Goal: Transaction & Acquisition: Purchase product/service

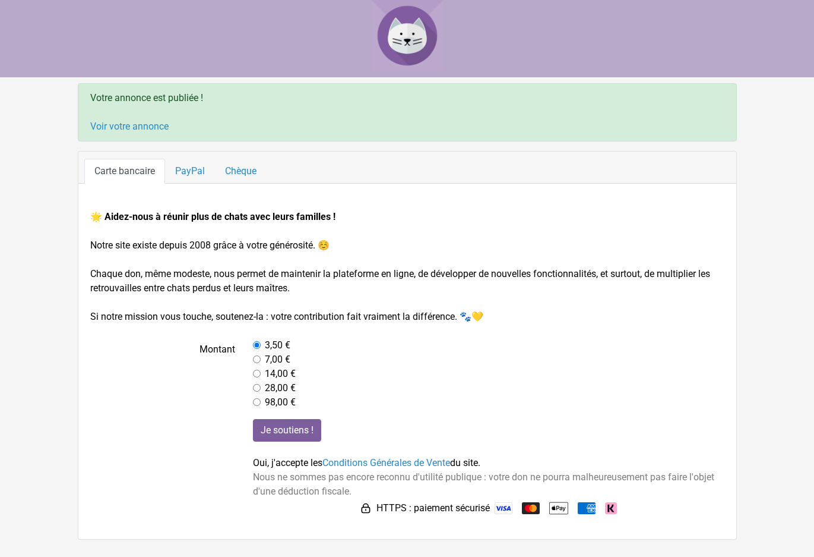
click at [410, 36] on img at bounding box center [407, 35] width 71 height 71
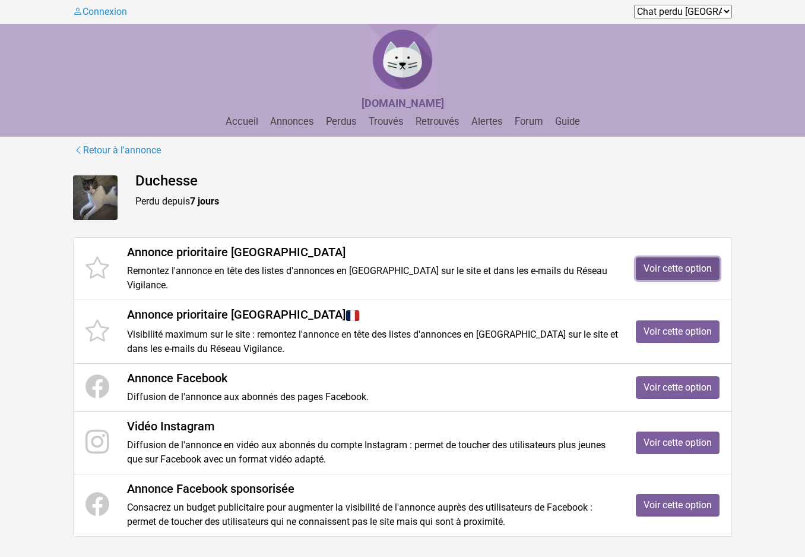
click at [706, 269] on link "Voir cette option" at bounding box center [678, 268] width 84 height 23
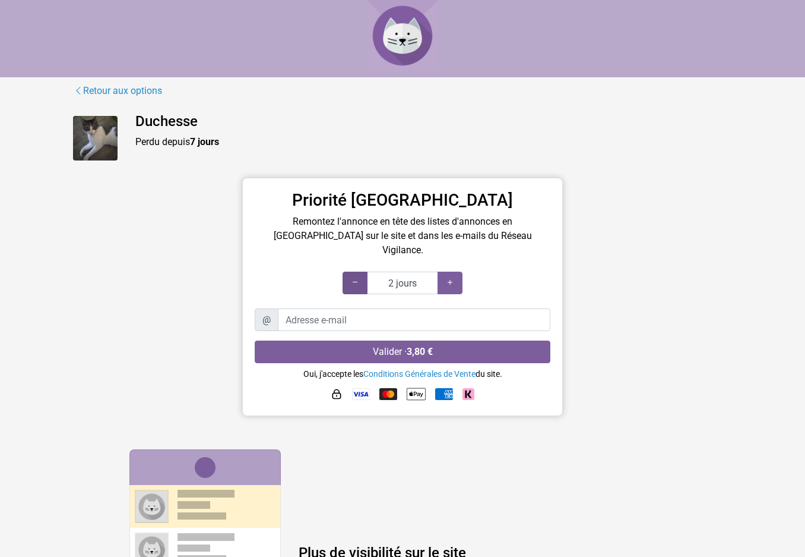
click at [359, 277] on icon at bounding box center [355, 282] width 10 height 11
type input "1 jours"
click at [359, 277] on icon at bounding box center [355, 282] width 10 height 11
click at [90, 89] on link "Retour aux options" at bounding box center [118, 90] width 90 height 15
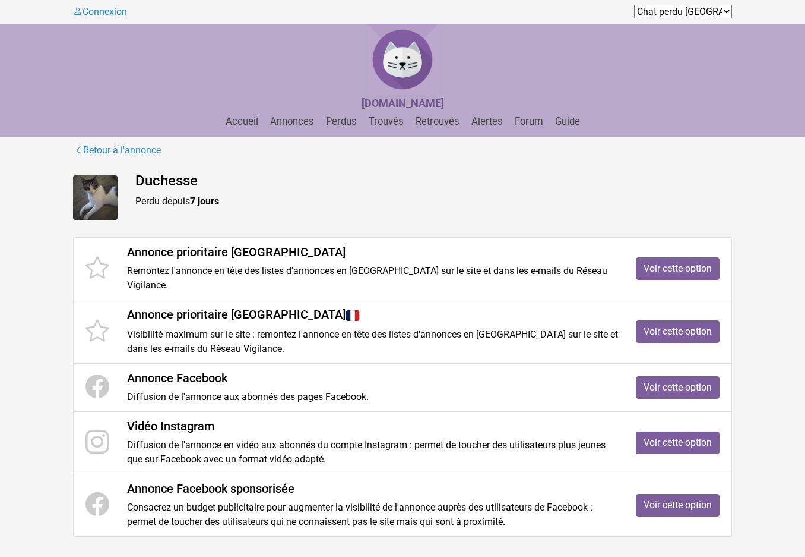
scroll to position [72, 0]
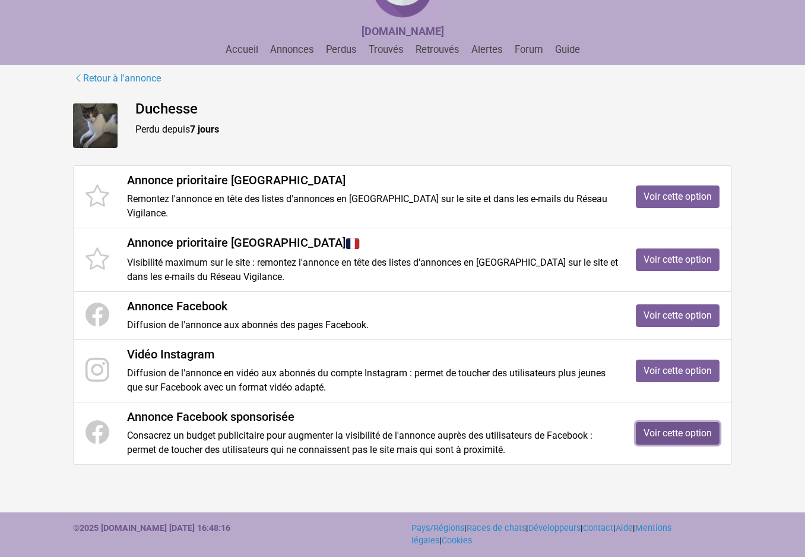
click at [675, 433] on link "Voir cette option" at bounding box center [678, 433] width 84 height 23
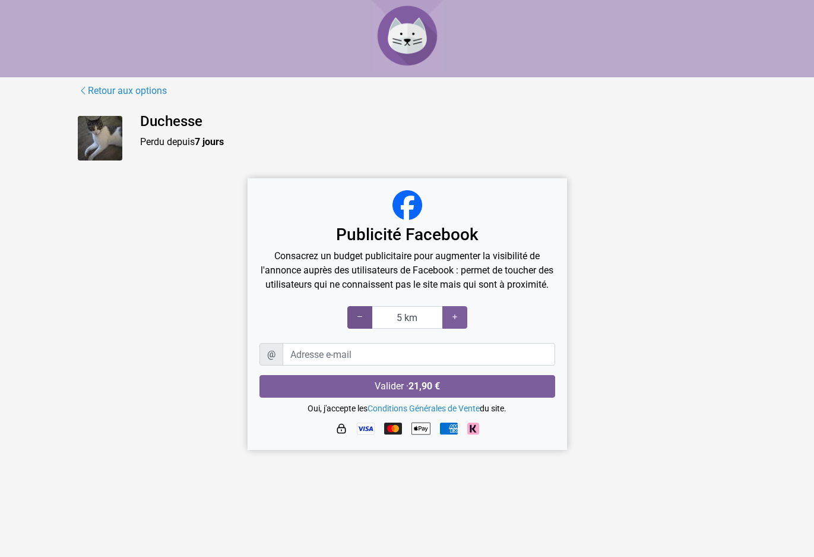
click at [350, 328] on div at bounding box center [359, 317] width 25 height 23
click at [351, 328] on div at bounding box center [359, 317] width 25 height 23
click at [350, 328] on div at bounding box center [359, 317] width 25 height 23
click at [100, 90] on link "Retour aux options" at bounding box center [123, 90] width 90 height 15
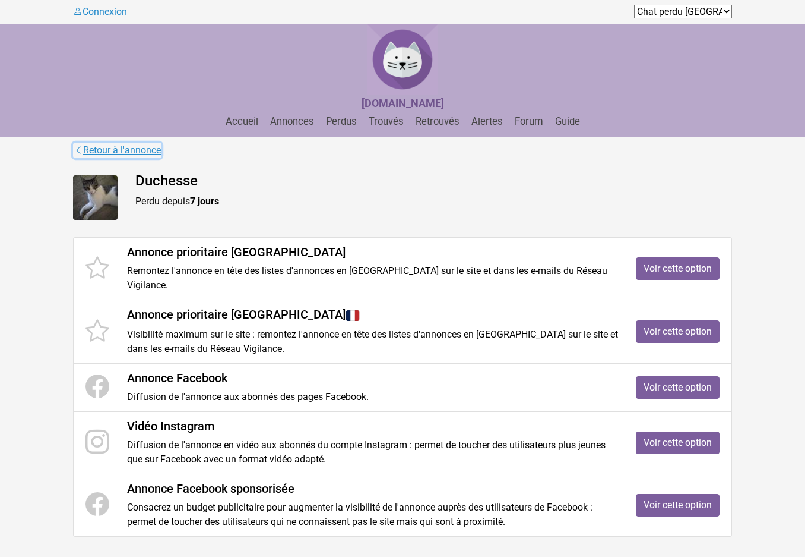
click at [106, 149] on link "Retour à l'annonce" at bounding box center [117, 150] width 89 height 15
